Goal: Task Accomplishment & Management: Manage account settings

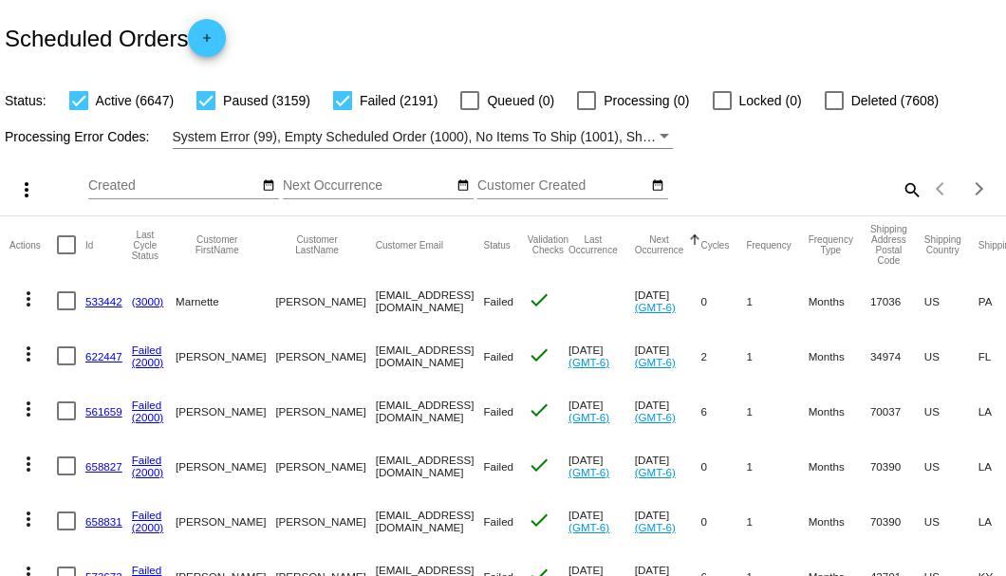
click at [901, 204] on mat-icon "search" at bounding box center [911, 189] width 23 height 29
click at [901, 194] on input "Search" at bounding box center [797, 185] width 251 height 15
click at [900, 204] on mat-icon "search" at bounding box center [911, 189] width 23 height 29
click at [898, 194] on input "Search" at bounding box center [797, 185] width 251 height 15
paste input "jbbrownjb60@gmail.com"
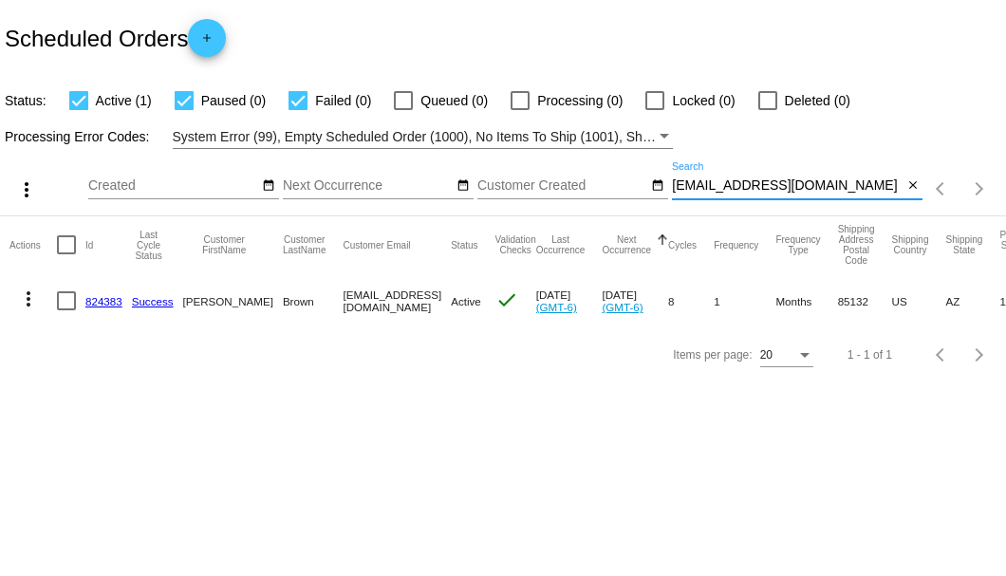
type input "jbbrownjb60@gmail.com"
click at [70, 299] on div at bounding box center [66, 300] width 19 height 19
click at [66, 310] on input "checkbox" at bounding box center [65, 310] width 1 height 1
checkbox input "true"
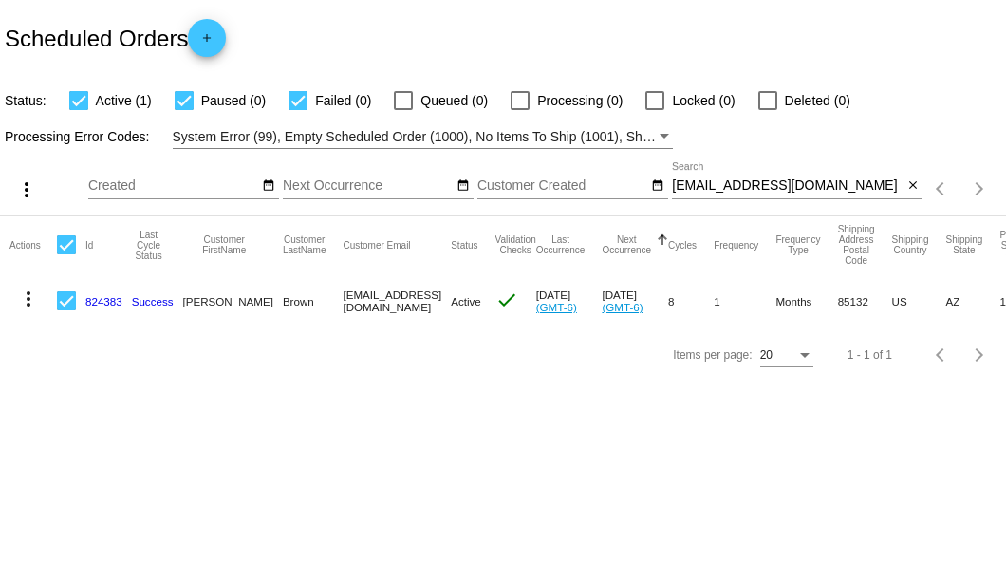
click at [30, 300] on mat-icon "more_vert" at bounding box center [28, 299] width 23 height 23
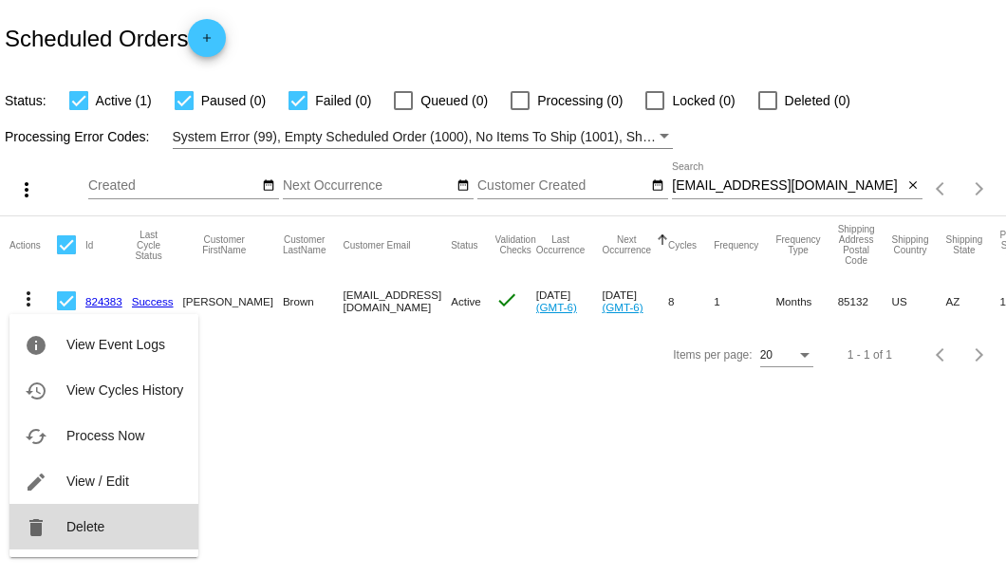
click at [73, 525] on span "Delete" at bounding box center [85, 526] width 38 height 15
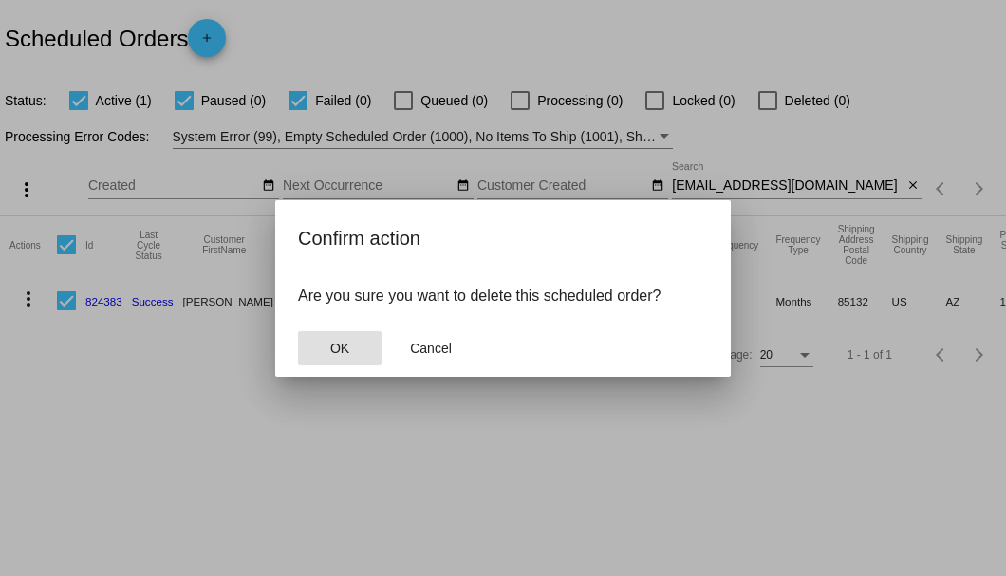
click at [351, 352] on button "OK" at bounding box center [340, 348] width 84 height 34
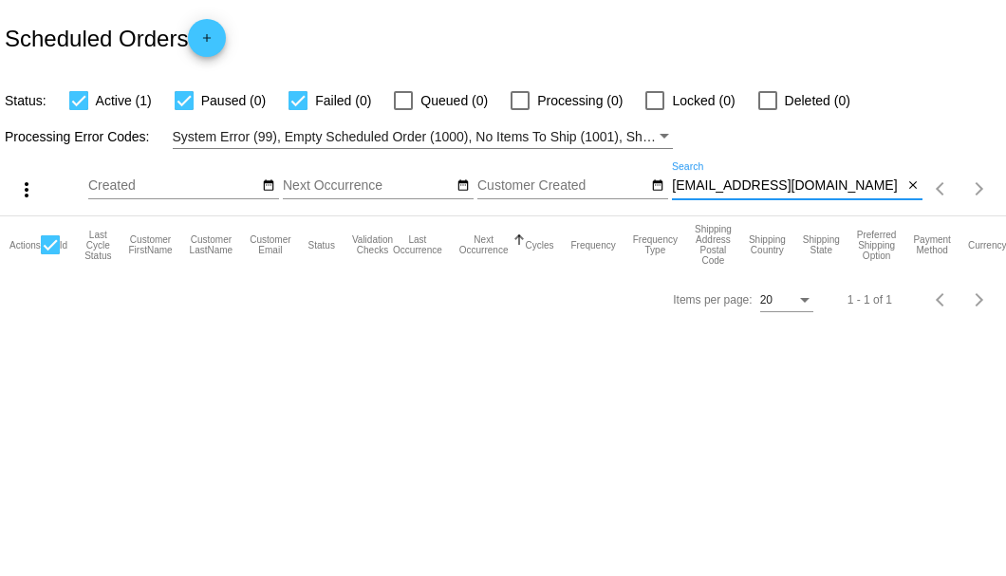
click at [821, 180] on input "jbbrownjb60@gmail.com" at bounding box center [787, 185] width 231 height 15
type input "jbbrownjb60@gmail.com"
click at [916, 191] on mat-icon "close" at bounding box center [912, 185] width 13 height 15
